Goal: Task Accomplishment & Management: Manage account settings

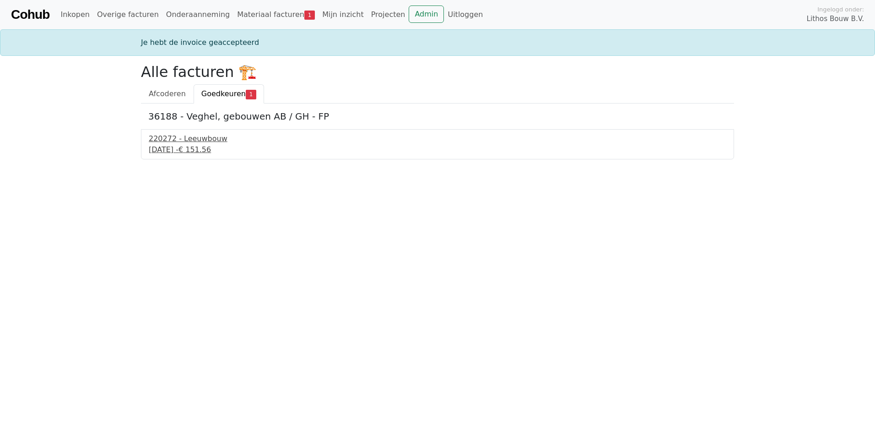
click at [185, 146] on div "[DATE] - € 151.56" at bounding box center [438, 149] width 578 height 11
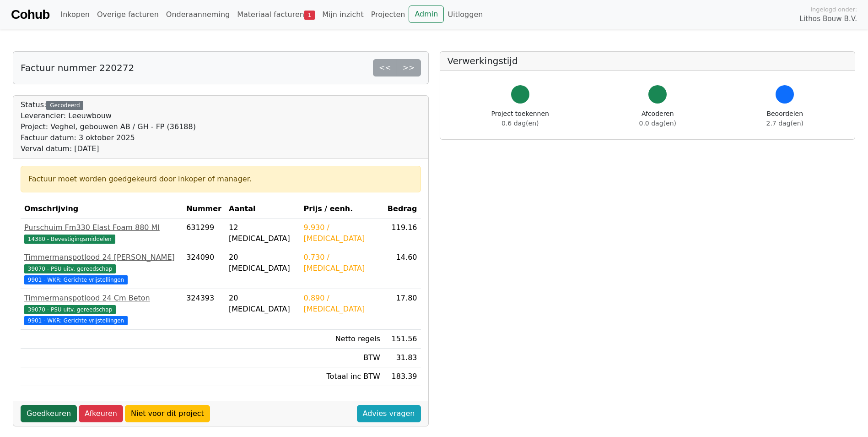
click at [45, 405] on link "Goedkeuren" at bounding box center [49, 413] width 56 height 17
